Goal: Task Accomplishment & Management: Complete application form

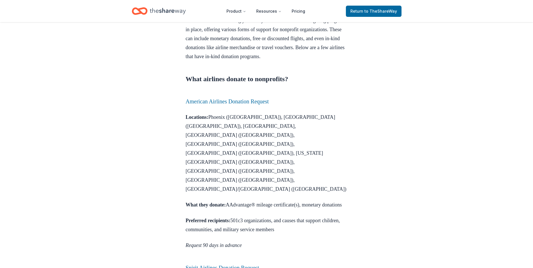
scroll to position [309, 0]
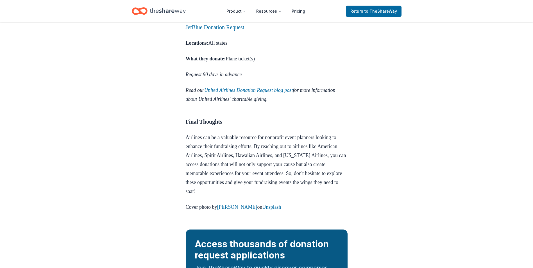
scroll to position [1177, 0]
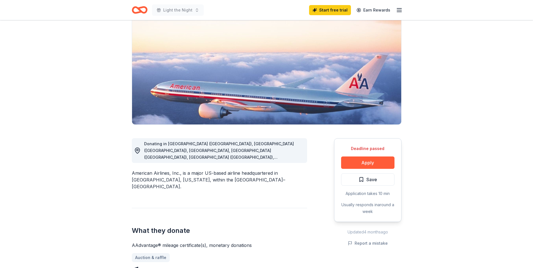
scroll to position [56, 0]
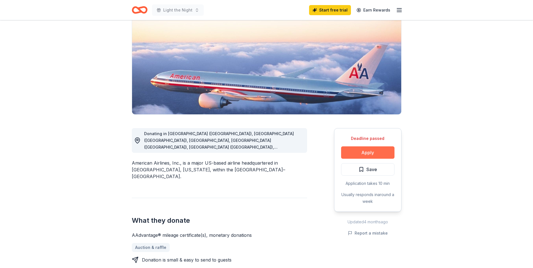
click at [358, 152] on button "Apply" at bounding box center [367, 152] width 53 height 12
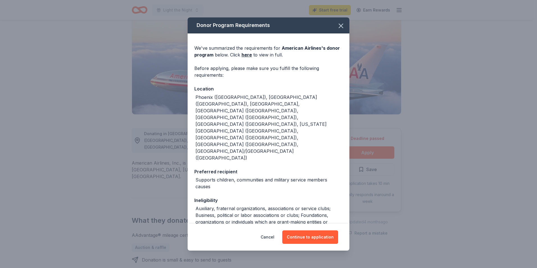
click at [303, 228] on div "Cancel Continue to application" at bounding box center [269, 237] width 162 height 27
click at [308, 236] on button "Continue to application" at bounding box center [310, 236] width 56 height 13
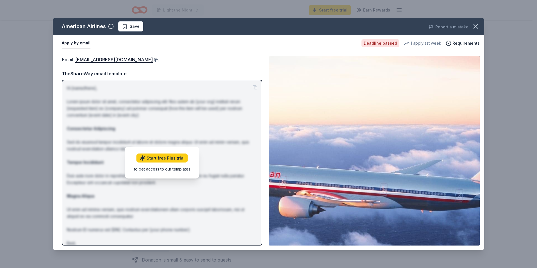
click at [153, 60] on button at bounding box center [156, 60] width 6 height 4
click at [477, 28] on icon "button" at bounding box center [476, 26] width 8 height 8
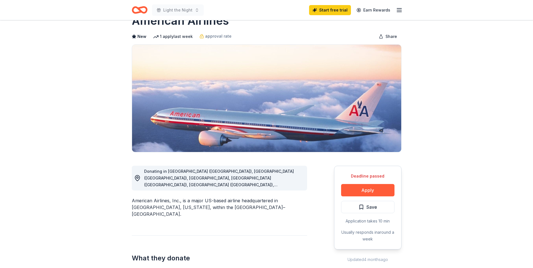
scroll to position [0, 0]
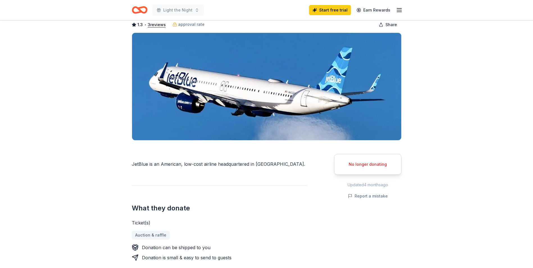
scroll to position [56, 0]
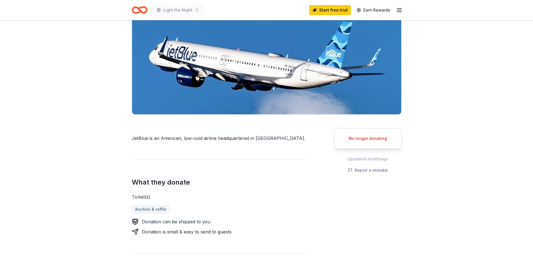
click at [371, 137] on div "No longer donating" at bounding box center [367, 138] width 53 height 7
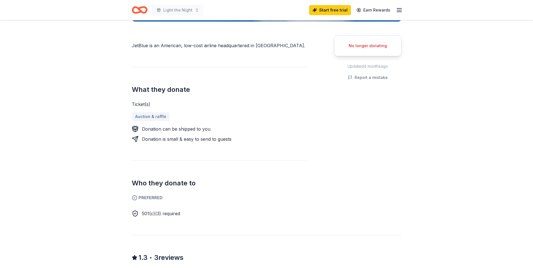
scroll to position [84, 0]
